Goal: Task Accomplishment & Management: Use online tool/utility

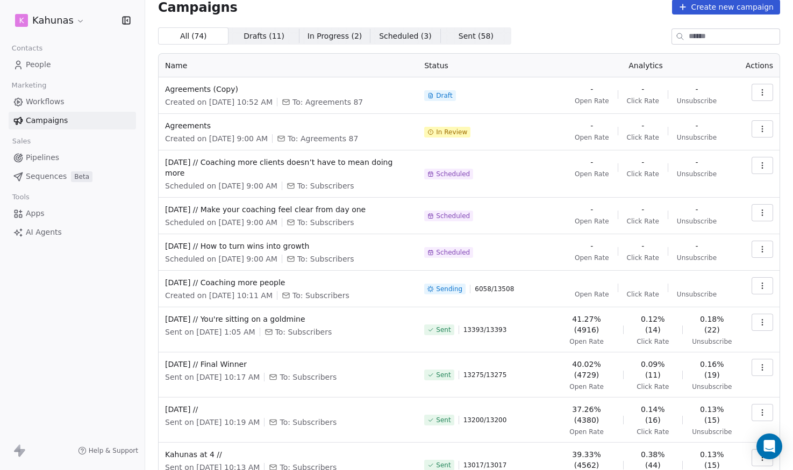
scroll to position [32, 0]
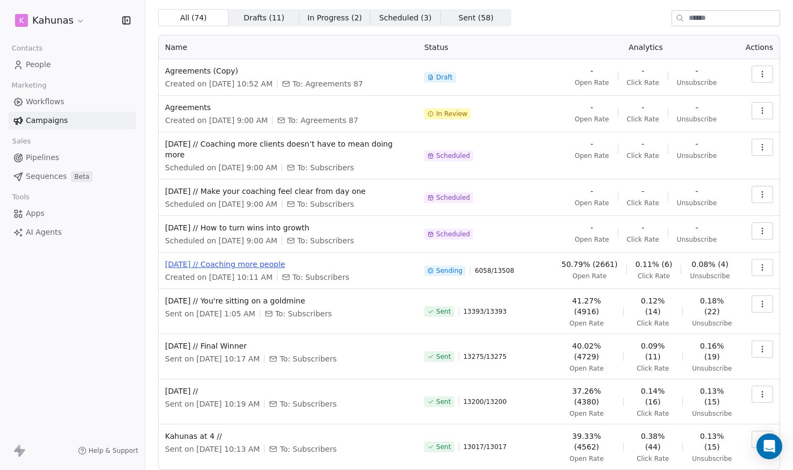
click at [236, 259] on span "[DATE] // Coaching more people" at bounding box center [288, 264] width 246 height 11
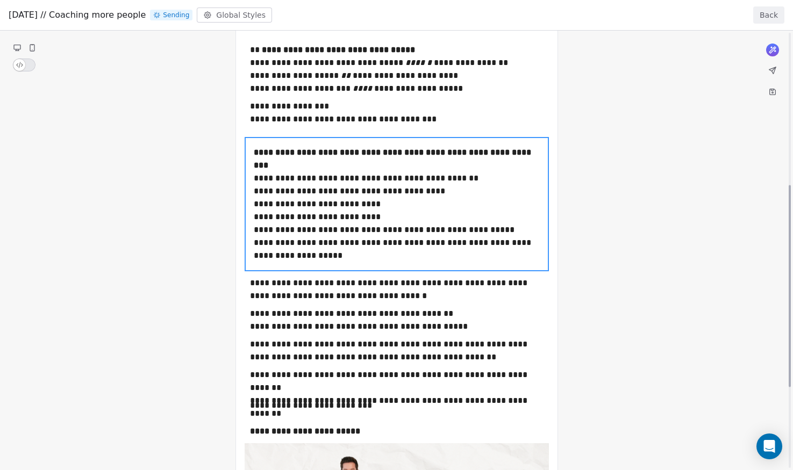
scroll to position [371, 0]
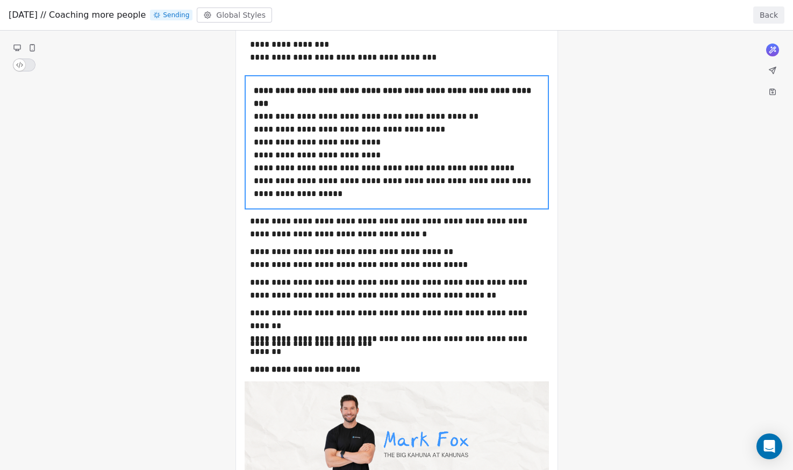
click at [303, 228] on div "**********" at bounding box center [396, 128] width 793 height 938
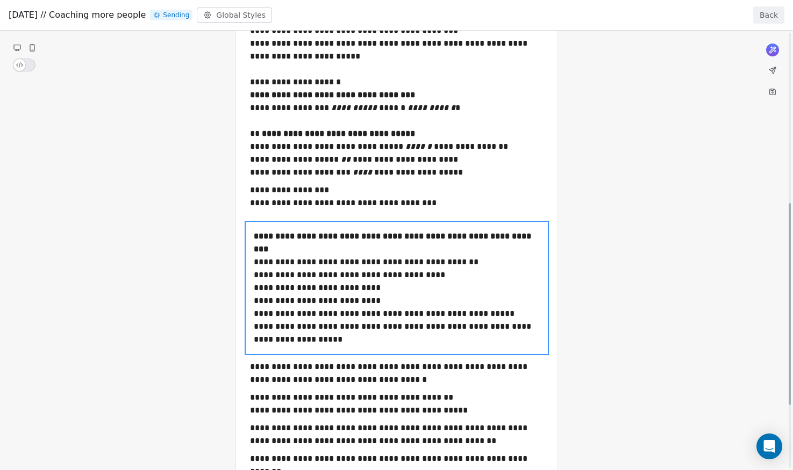
scroll to position [150, 0]
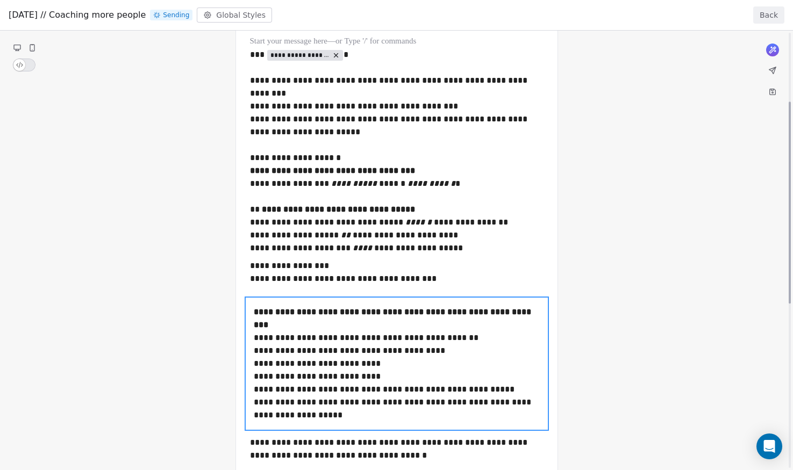
click at [776, 11] on button "Back" at bounding box center [768, 14] width 31 height 17
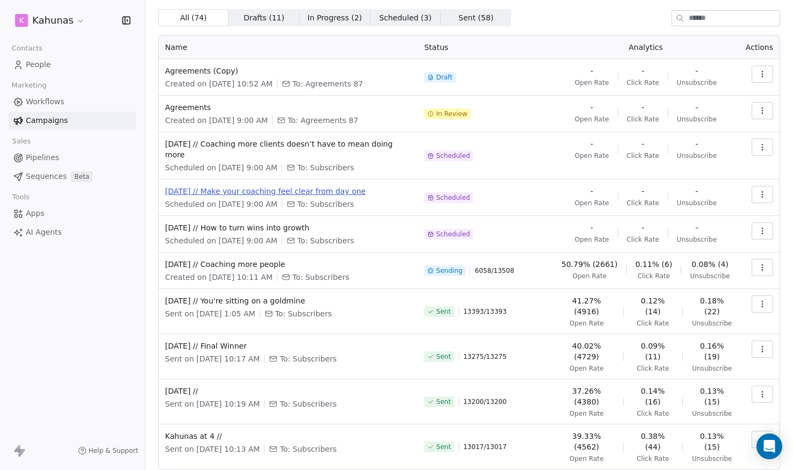
click at [227, 186] on span "[DATE] // Make your coaching feel clear from day one" at bounding box center [288, 191] width 246 height 11
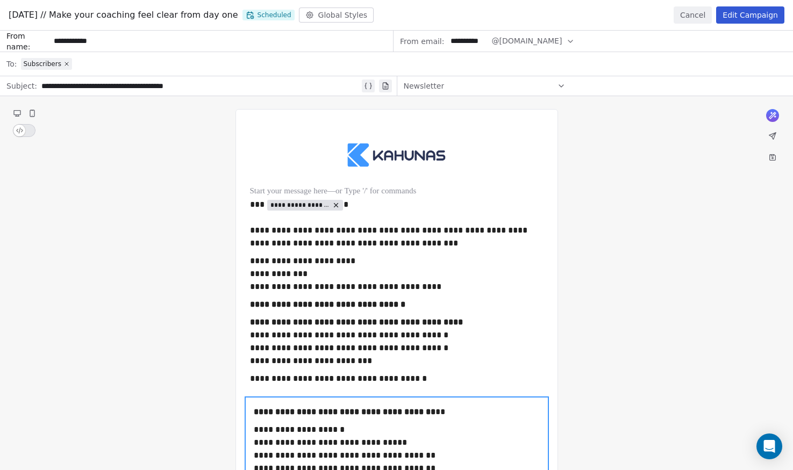
click at [689, 18] on button "Cancel" at bounding box center [692, 14] width 38 height 17
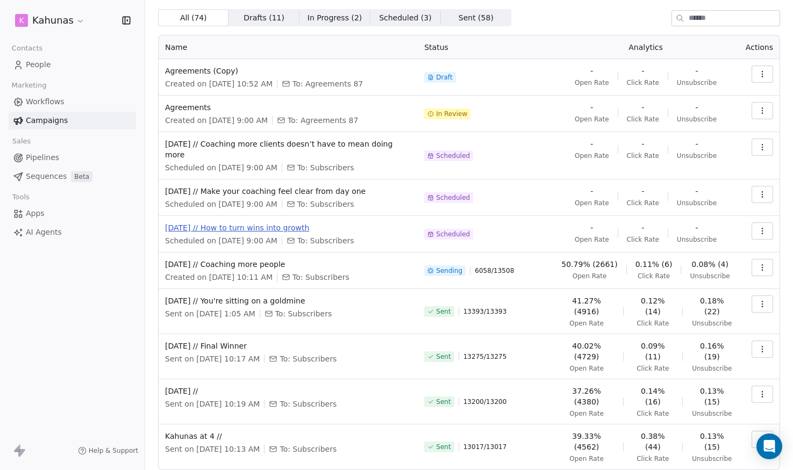
click at [239, 223] on span "[DATE] // How to turn wins into growth" at bounding box center [288, 228] width 246 height 11
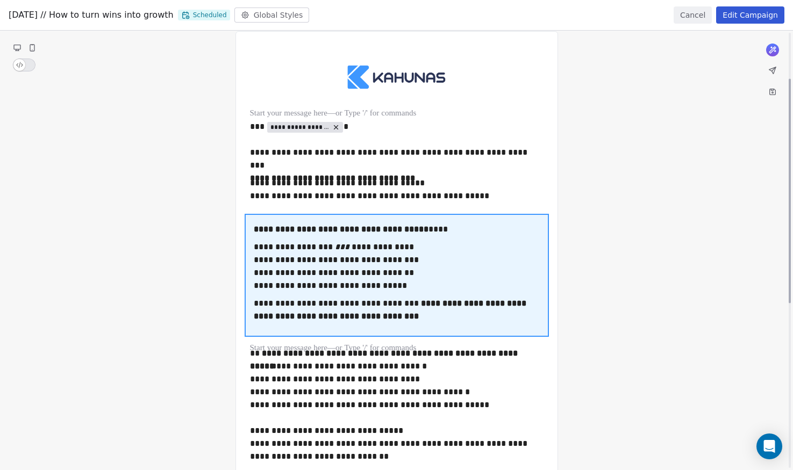
scroll to position [0, 0]
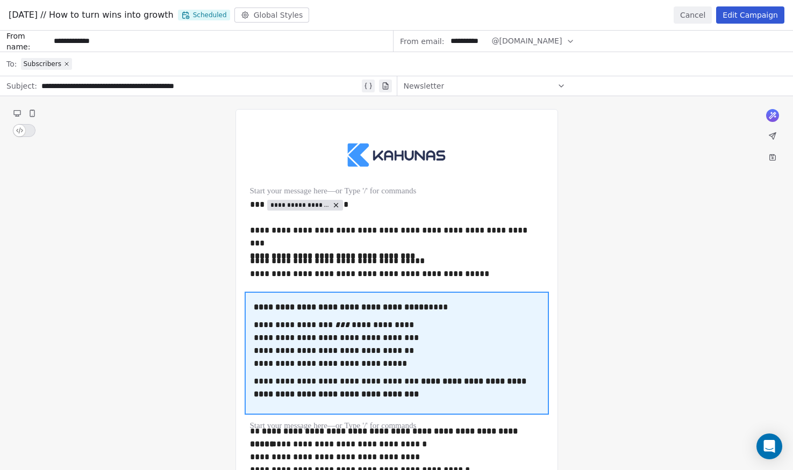
click at [701, 16] on button "Cancel" at bounding box center [692, 14] width 38 height 17
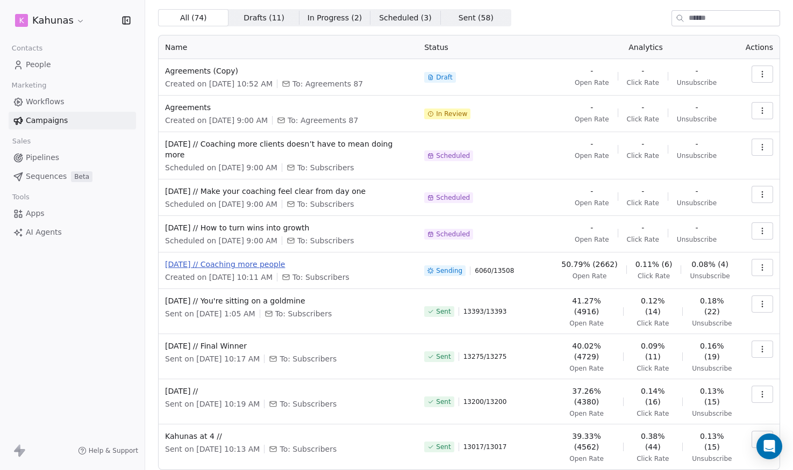
click at [217, 259] on span "[DATE] // Coaching more people" at bounding box center [288, 264] width 246 height 11
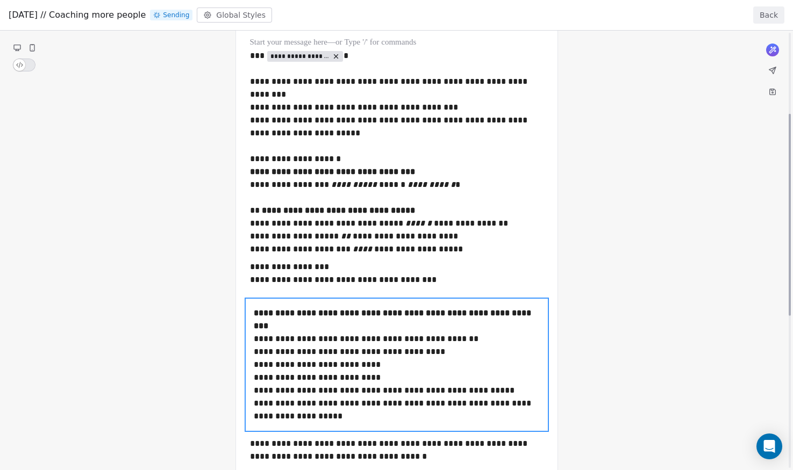
scroll to position [248, 0]
